Goal: Task Accomplishment & Management: Use online tool/utility

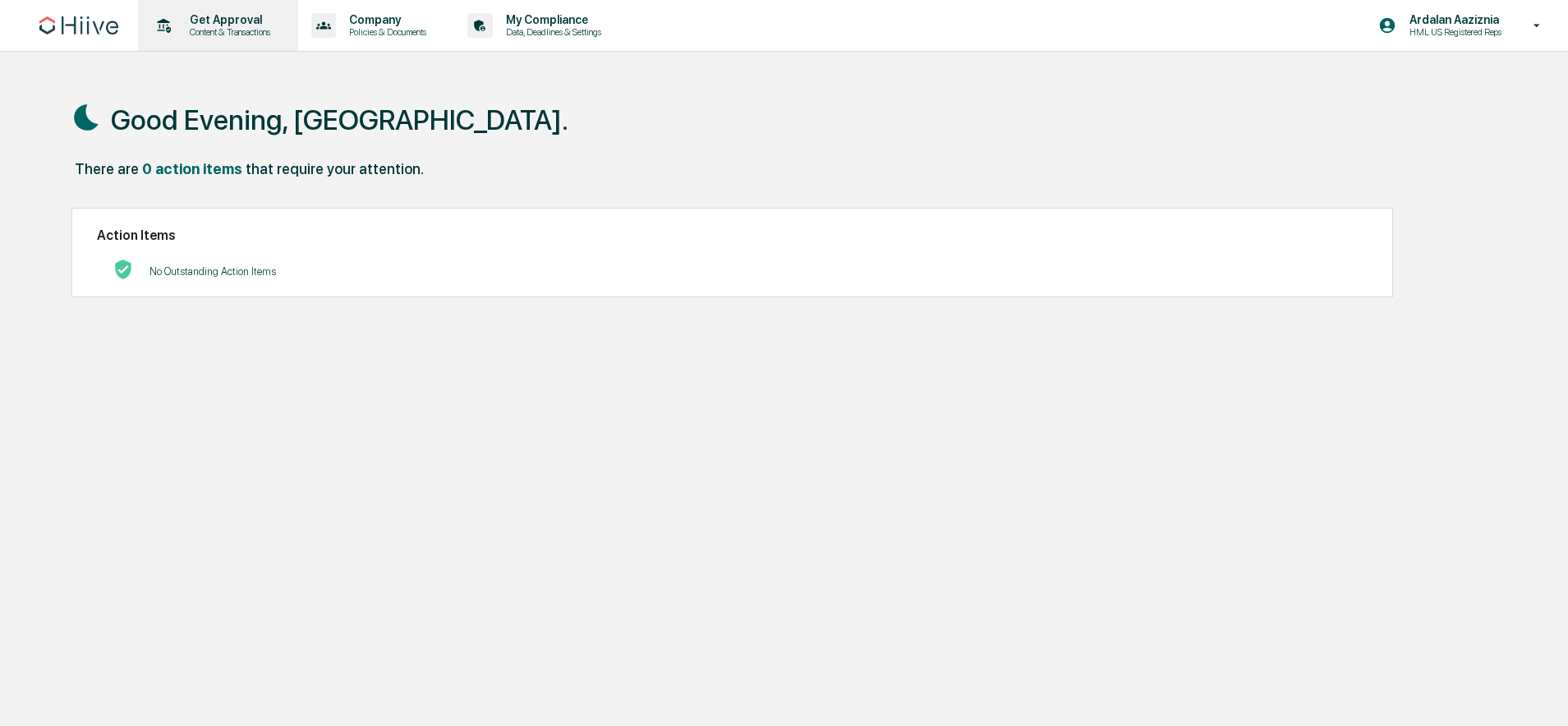
click at [241, 34] on p "Content & Transactions" at bounding box center [227, 31] width 102 height 11
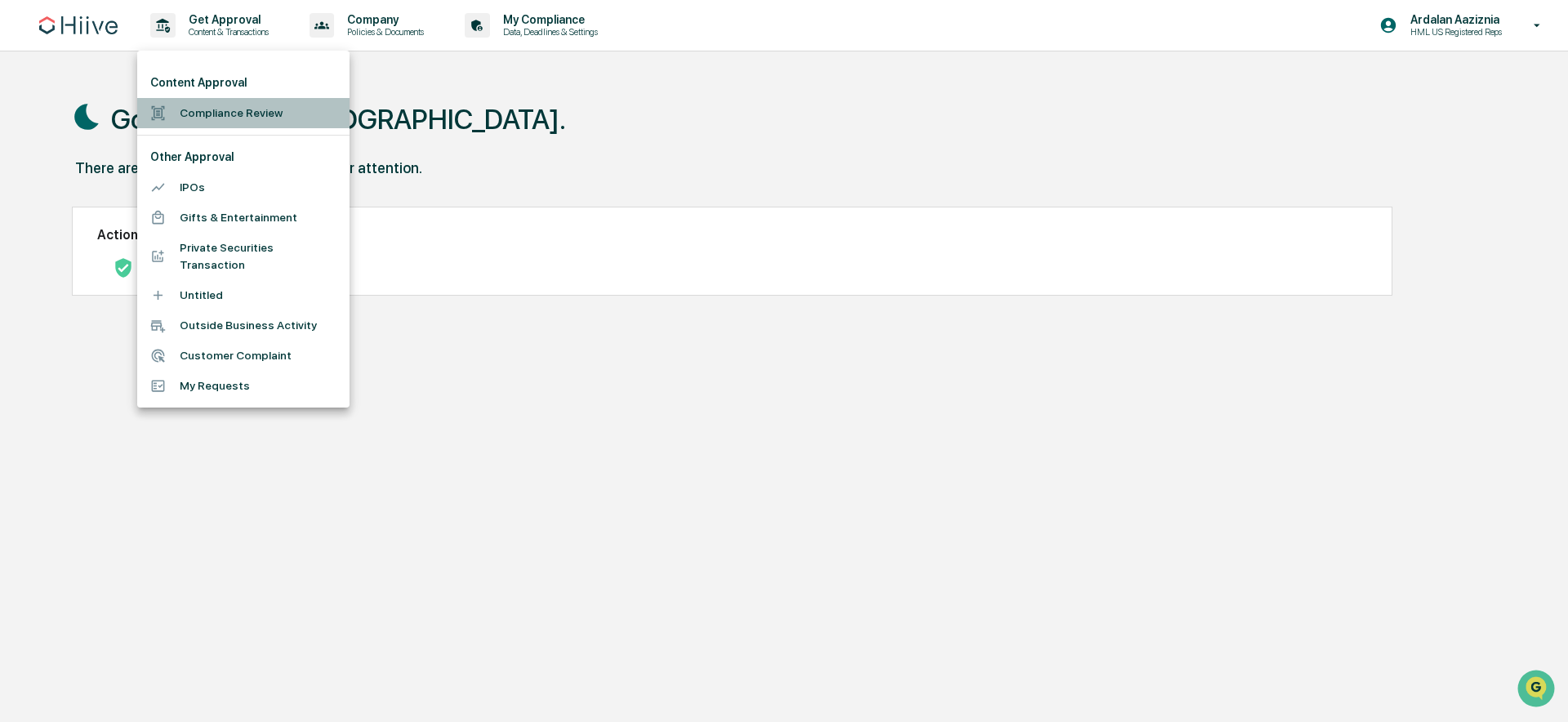
click at [248, 112] on li "Compliance Review" at bounding box center [243, 113] width 212 height 30
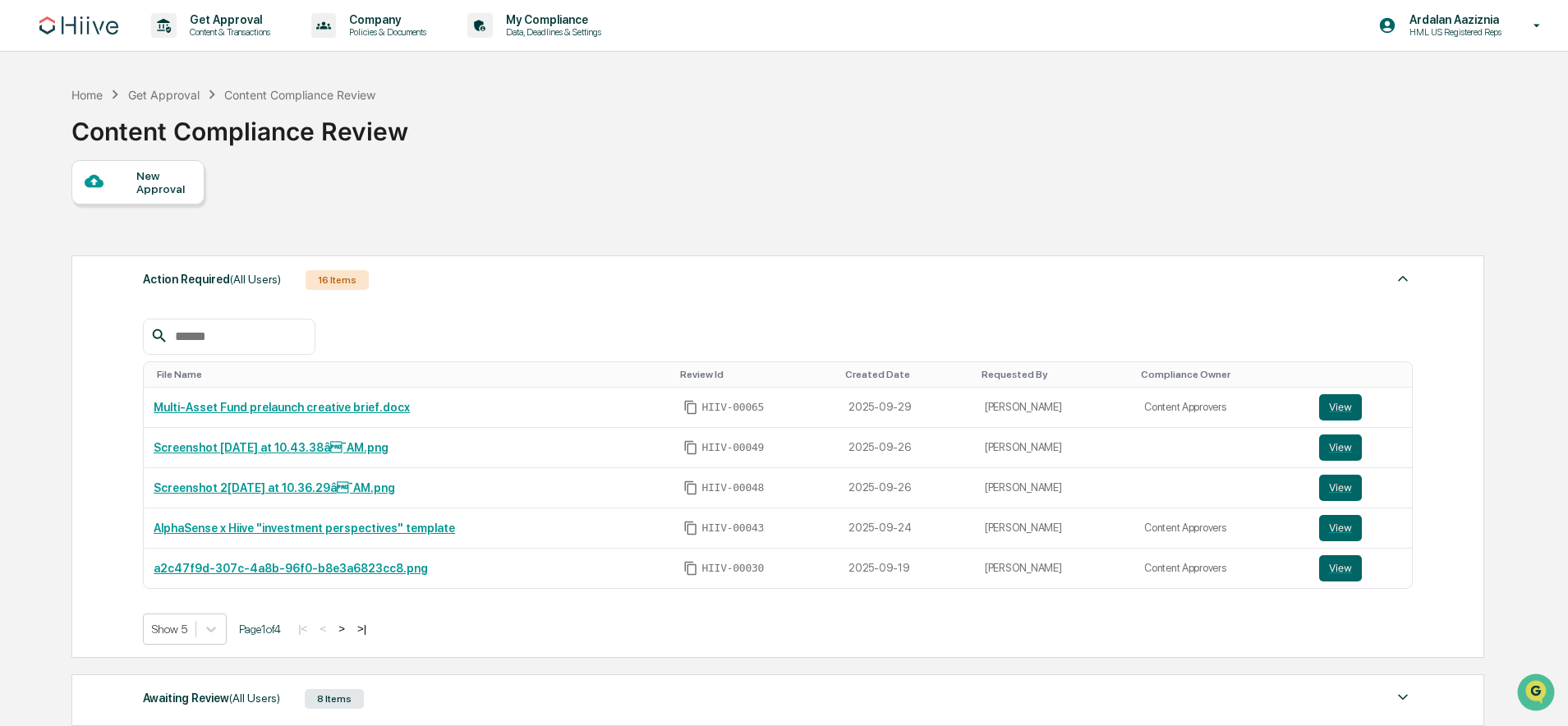
scroll to position [285, 0]
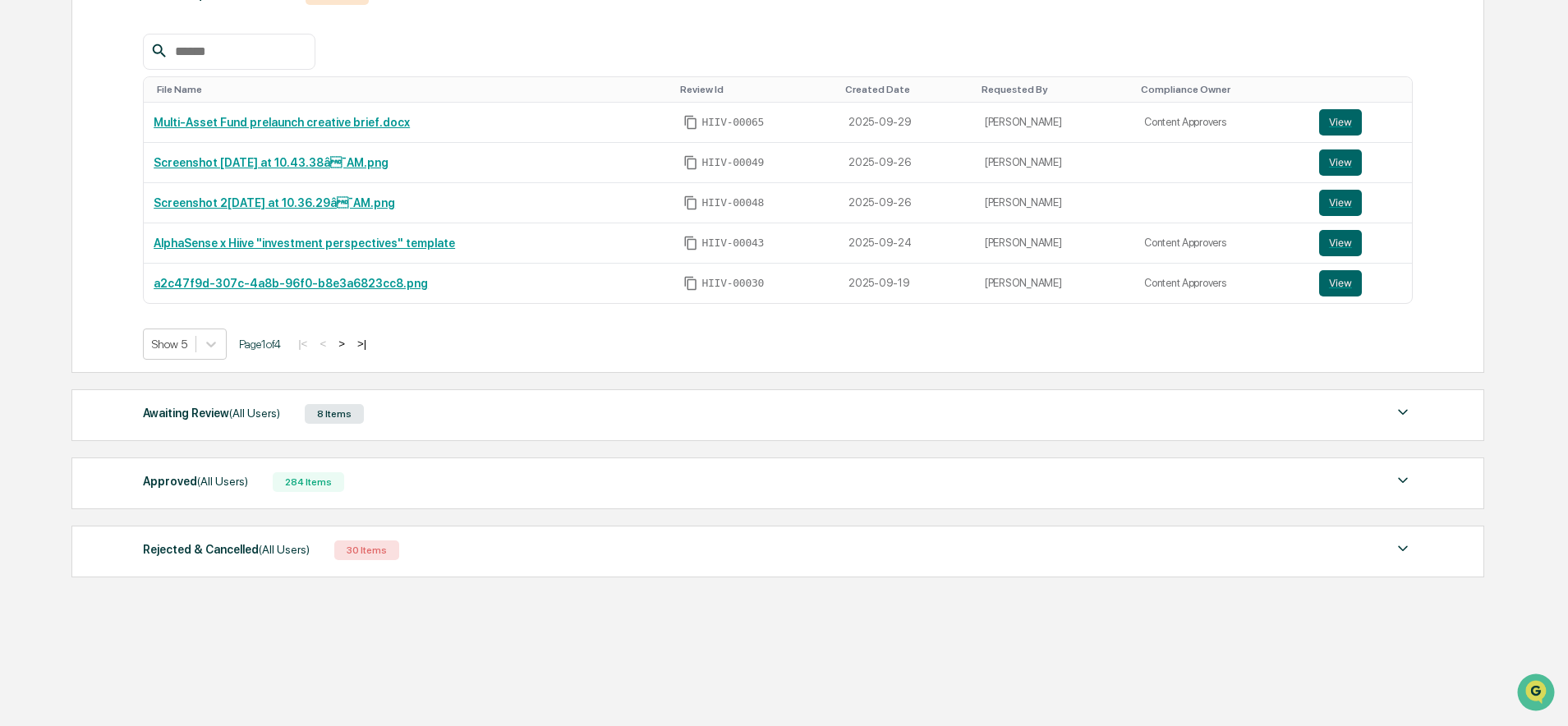
click at [543, 437] on div "Awaiting Review (All Users) 8 Items File Name Review Id Created Date Requested …" at bounding box center [777, 415] width 1413 height 52
click at [470, 425] on div "Awaiting Review (All Users) 8 Items" at bounding box center [778, 414] width 1270 height 23
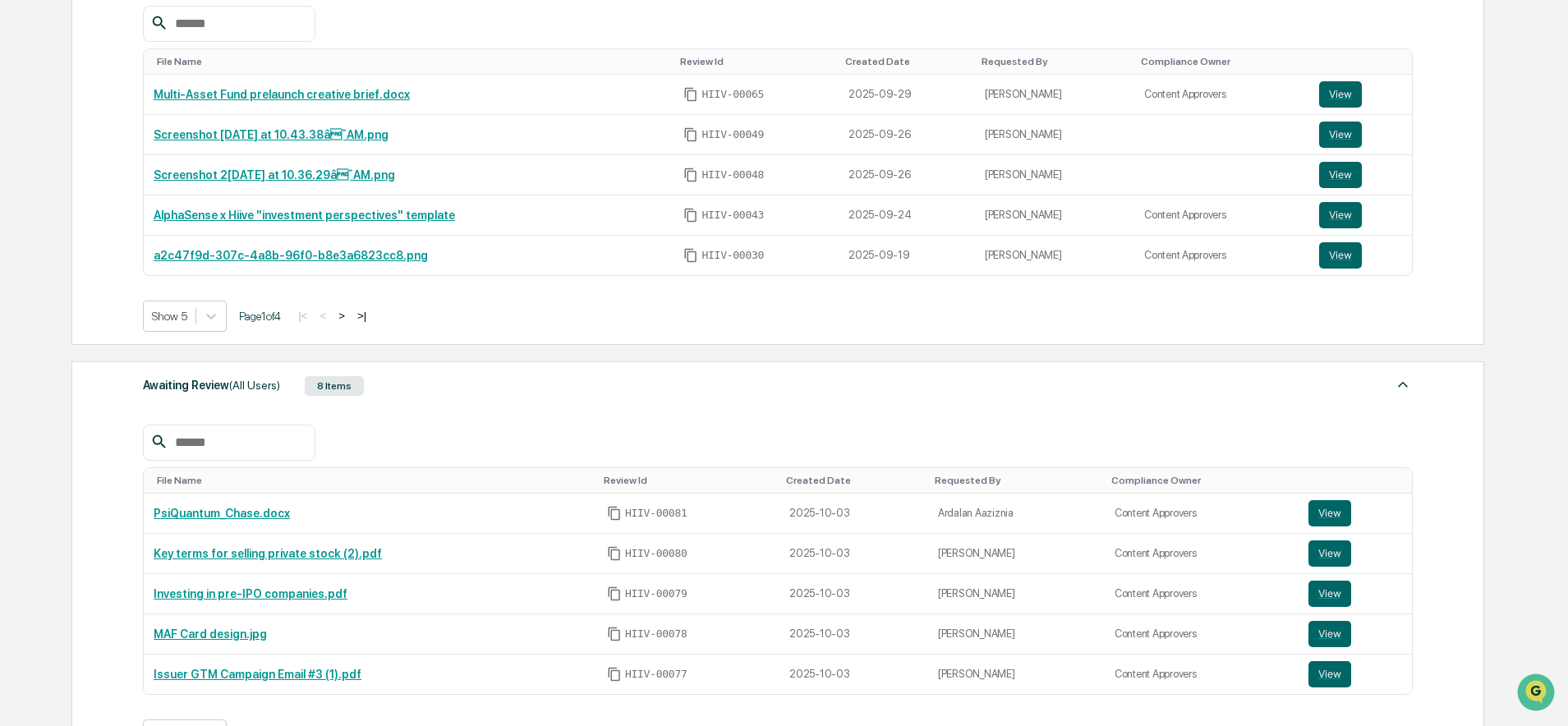
scroll to position [462, 0]
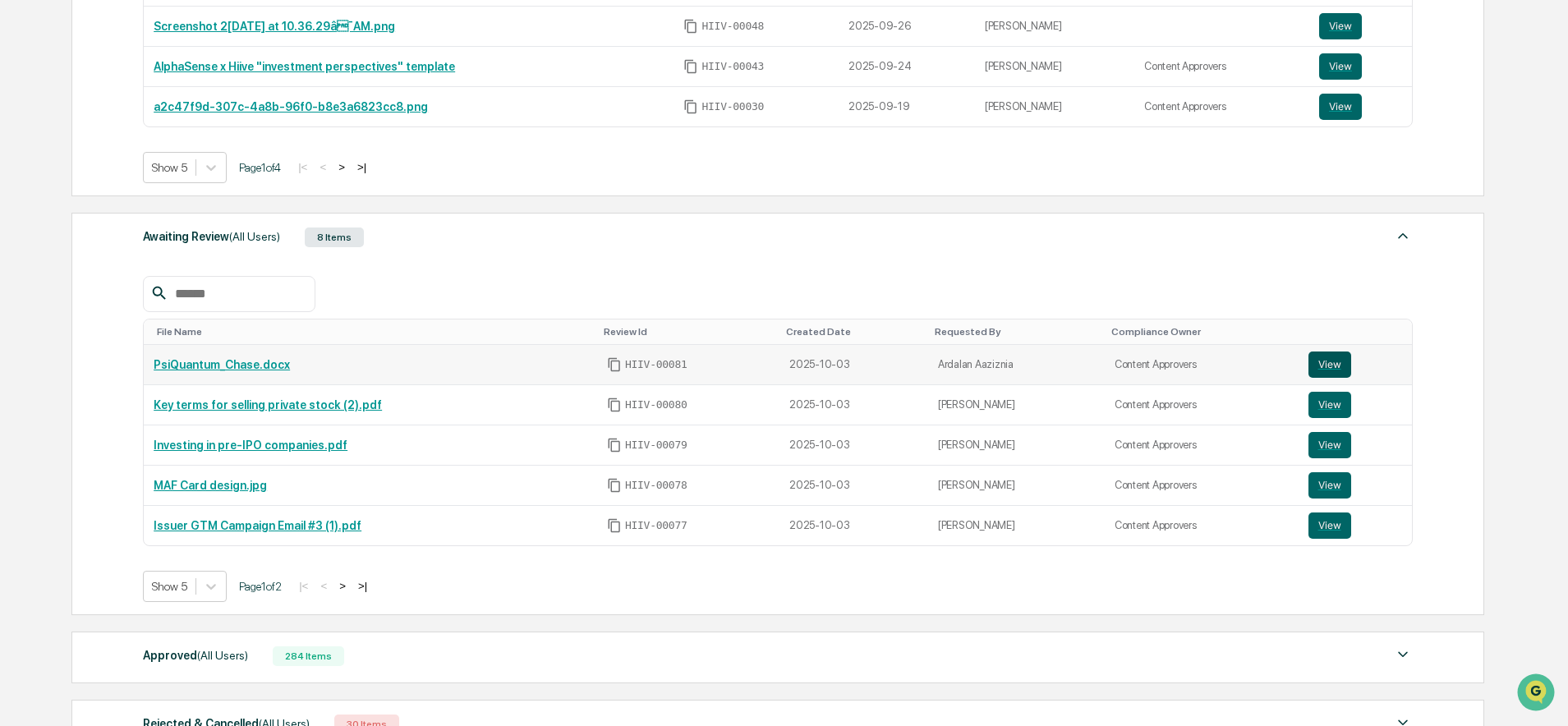
click at [1338, 367] on button "View" at bounding box center [1330, 364] width 43 height 26
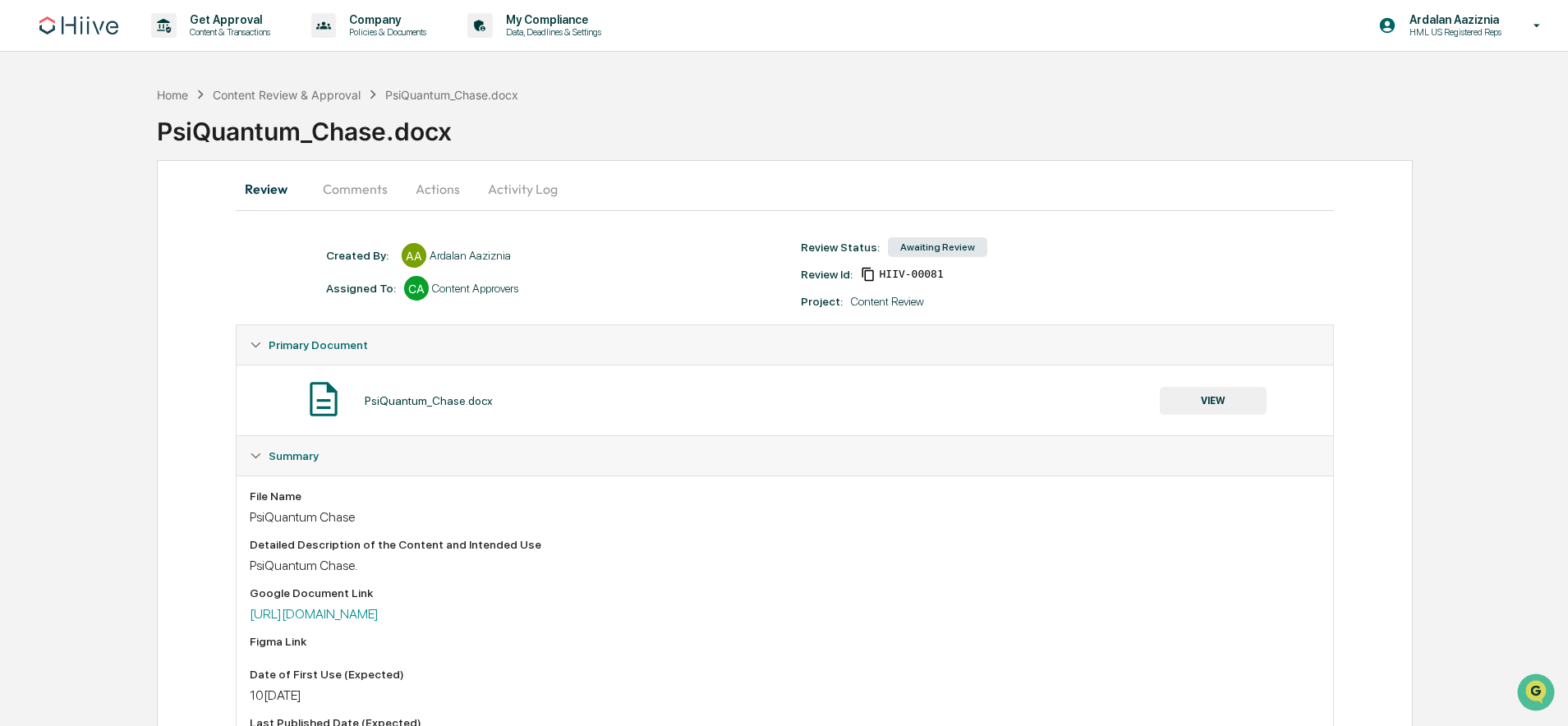
click at [339, 198] on button "Comments" at bounding box center [355, 188] width 91 height 40
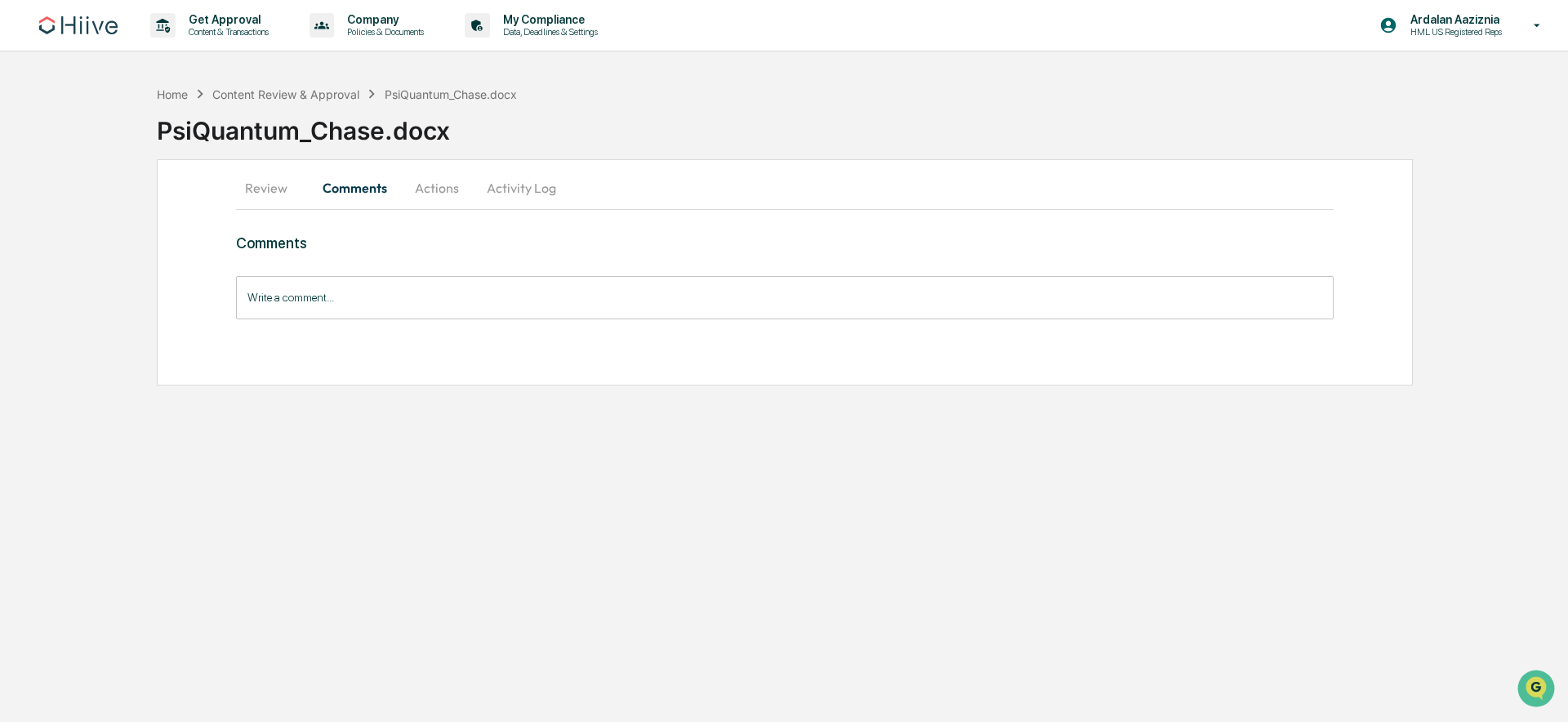
click at [457, 195] on button "Actions" at bounding box center [437, 187] width 73 height 39
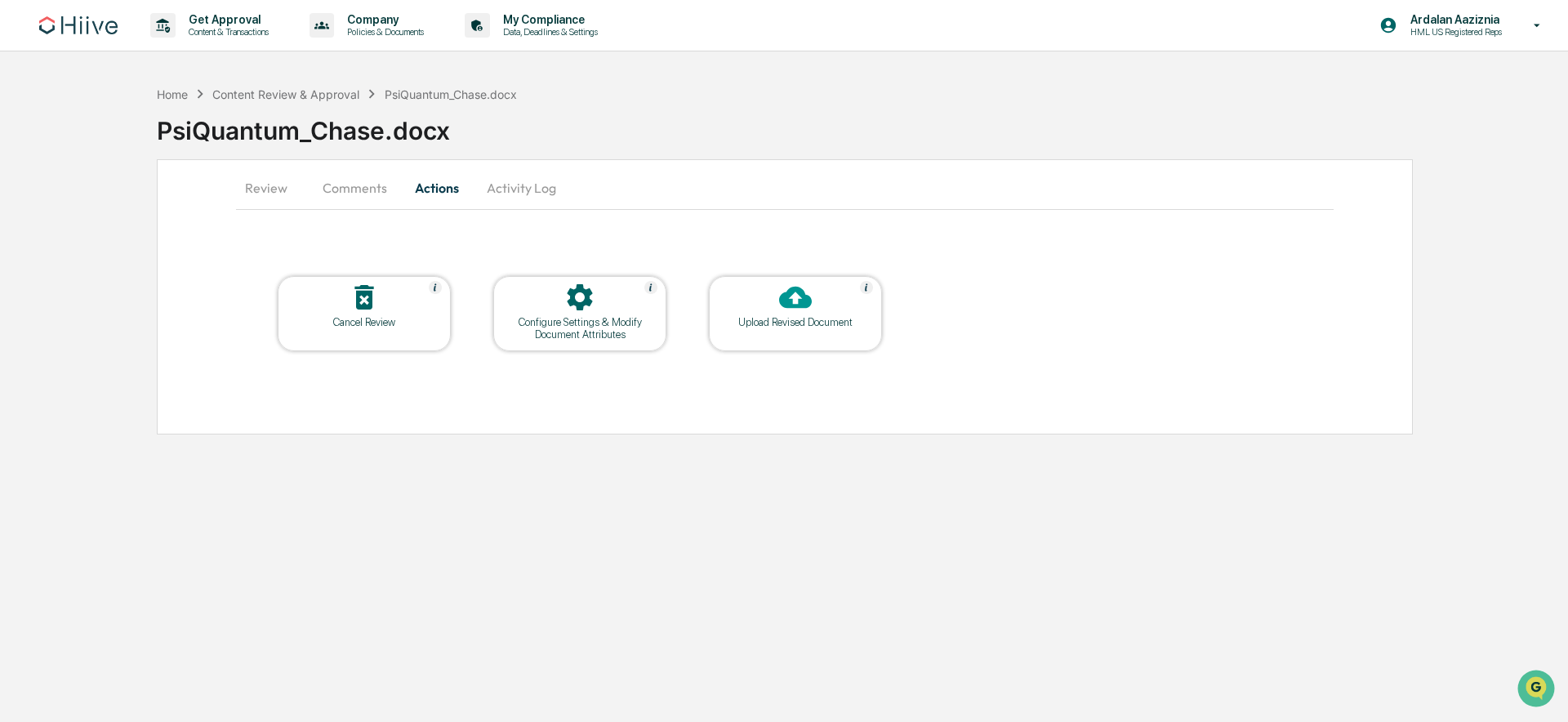
click at [540, 193] on button "Activity Log" at bounding box center [522, 187] width 96 height 39
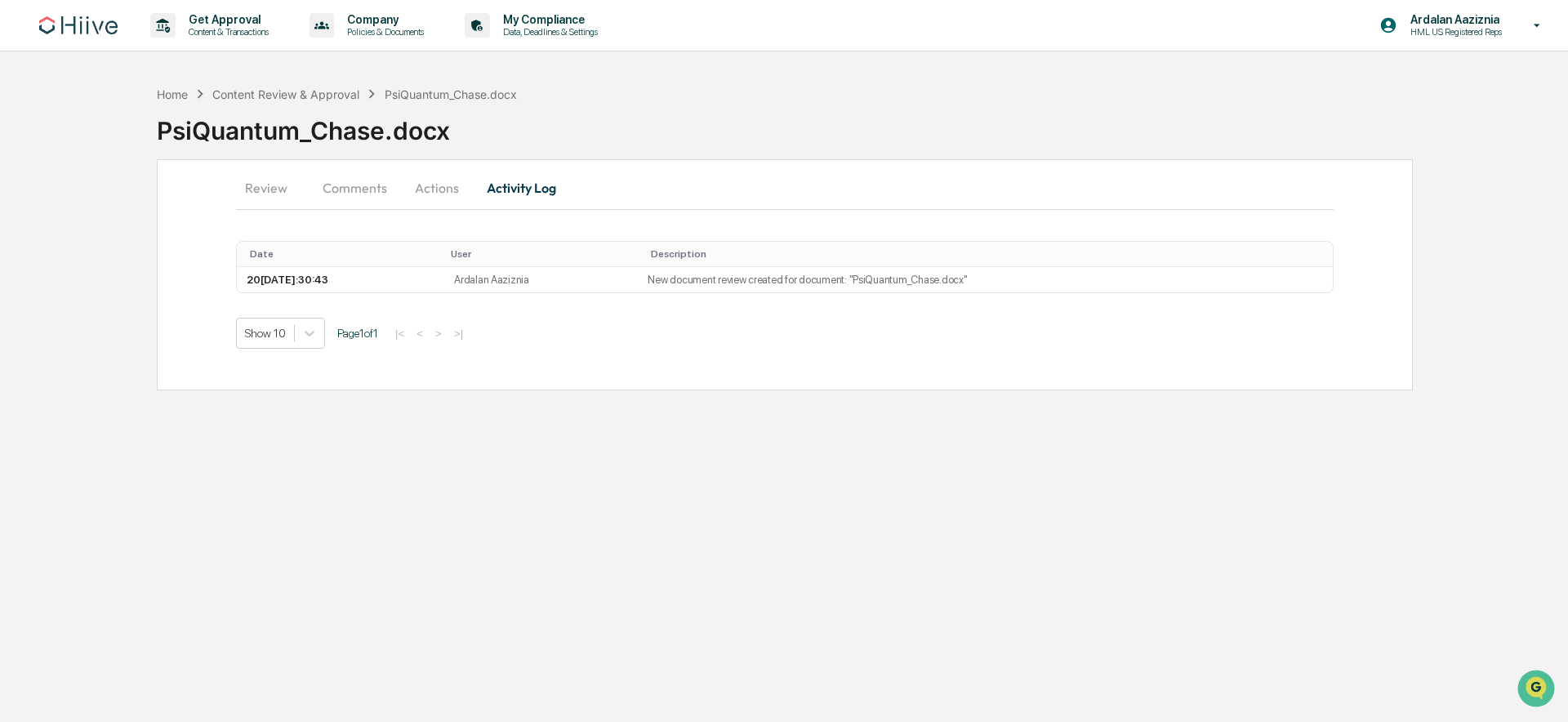
click at [461, 191] on button "Actions" at bounding box center [437, 187] width 73 height 39
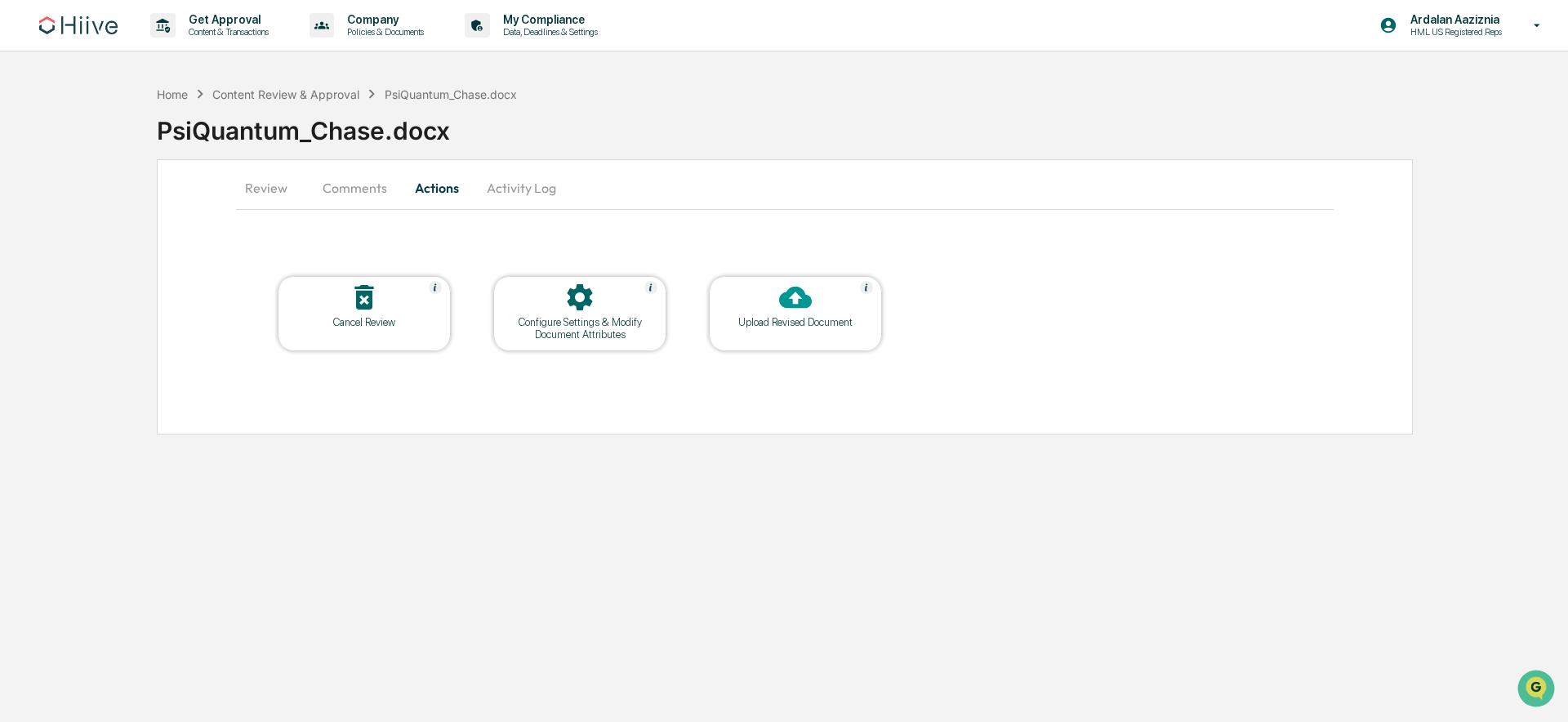
click at [340, 292] on div at bounding box center [365, 299] width 164 height 35
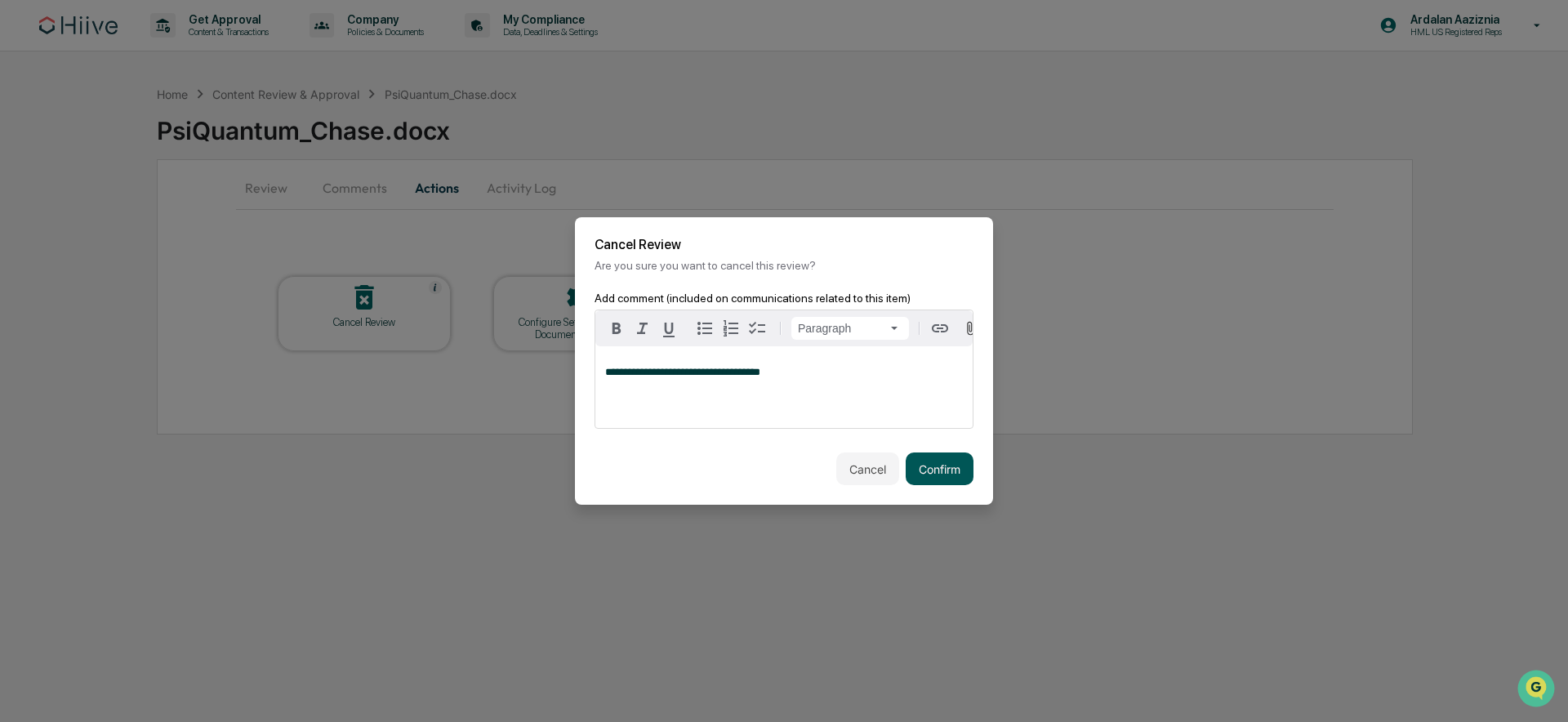
click at [929, 468] on button "Confirm" at bounding box center [940, 468] width 68 height 33
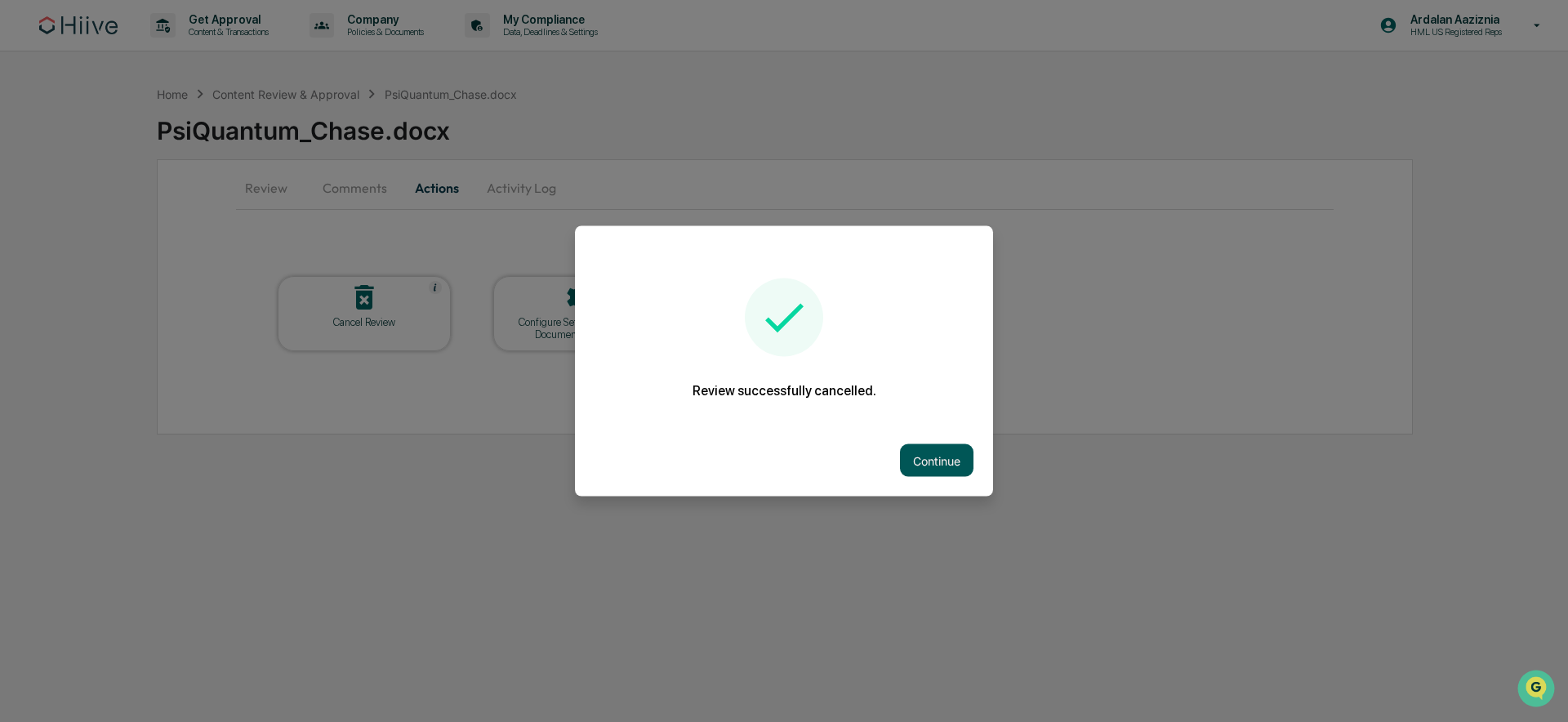
click at [930, 453] on button "Continue" at bounding box center [937, 461] width 73 height 33
